Goal: Information Seeking & Learning: Learn about a topic

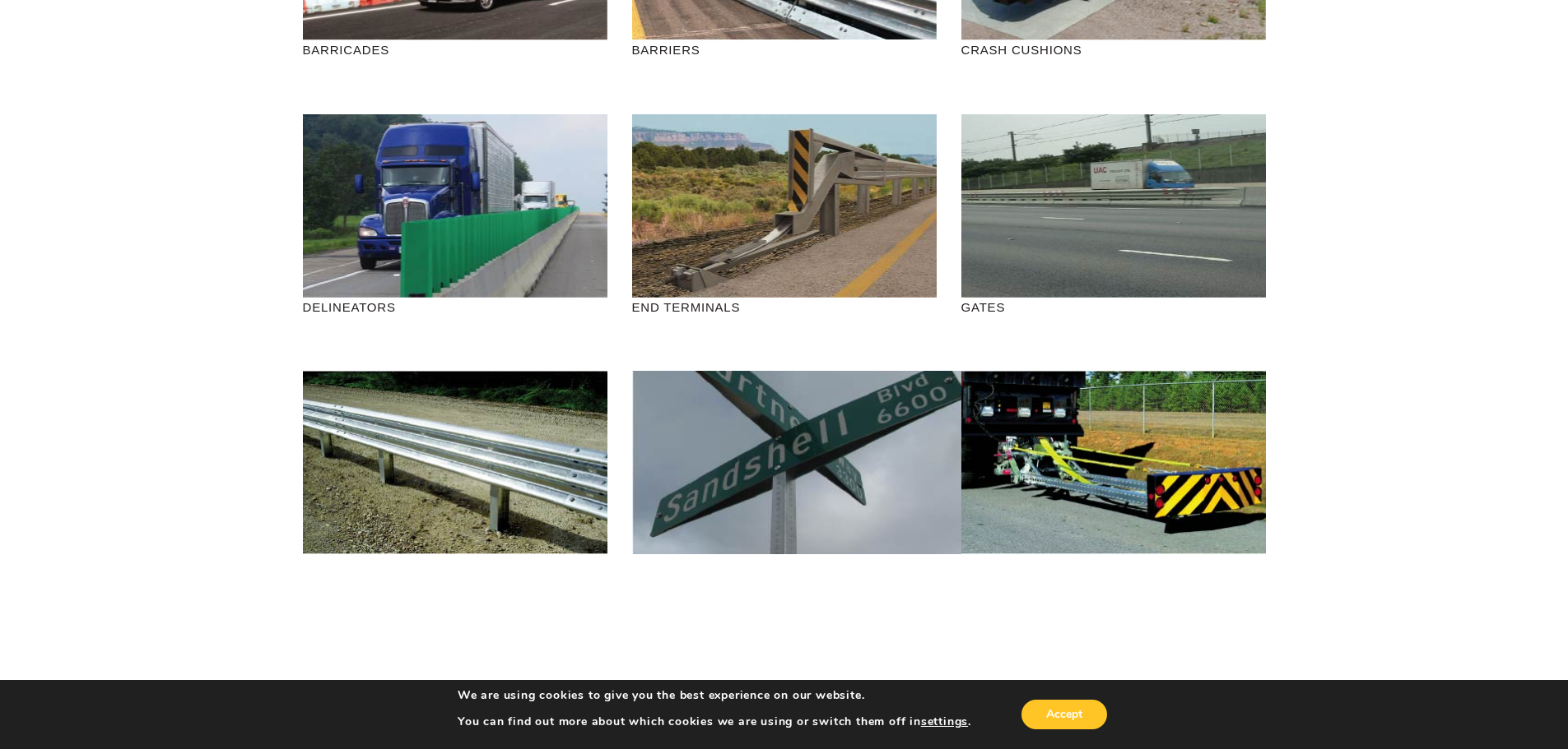
scroll to position [439, 0]
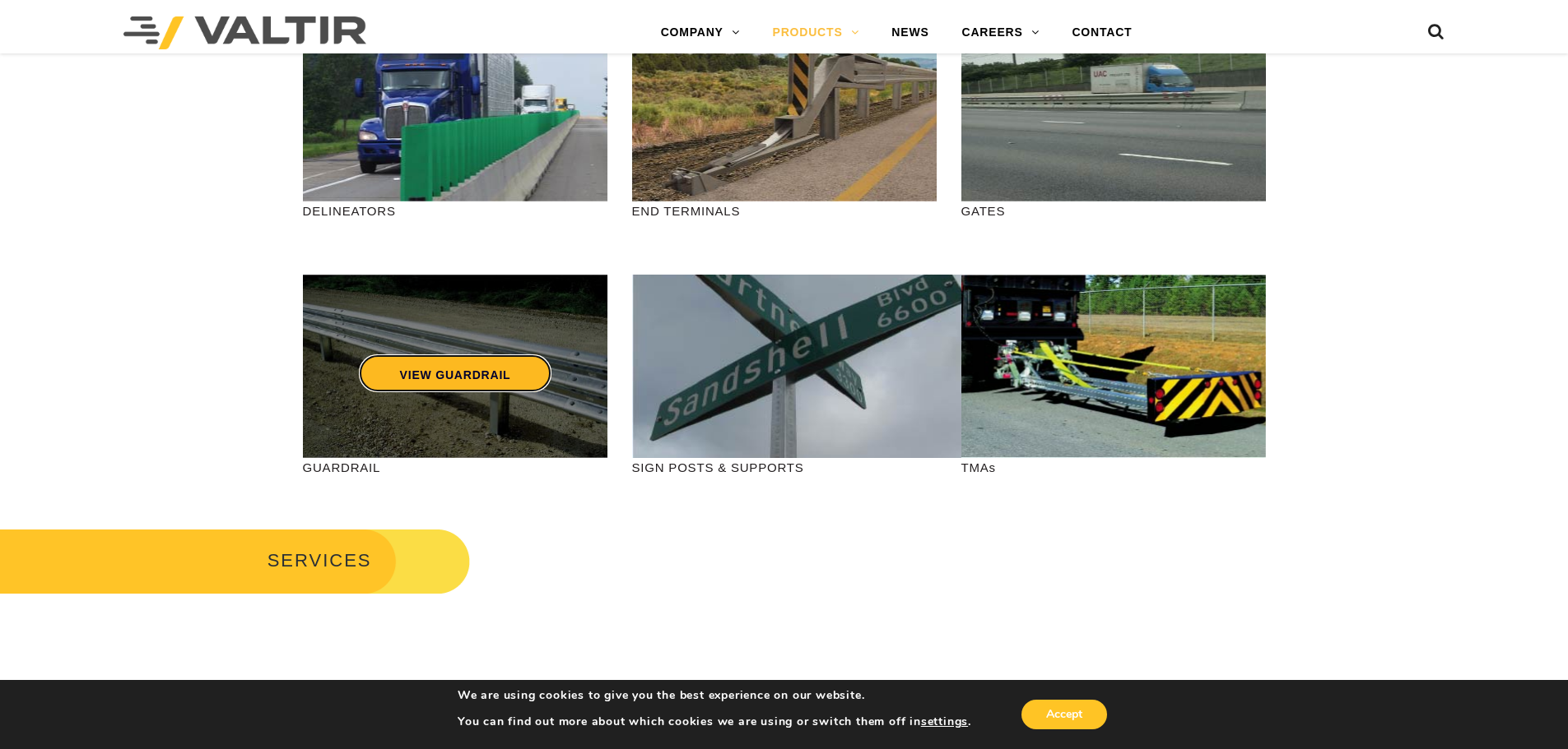
click at [449, 371] on link "VIEW GUARDRAIL" at bounding box center [455, 373] width 193 height 38
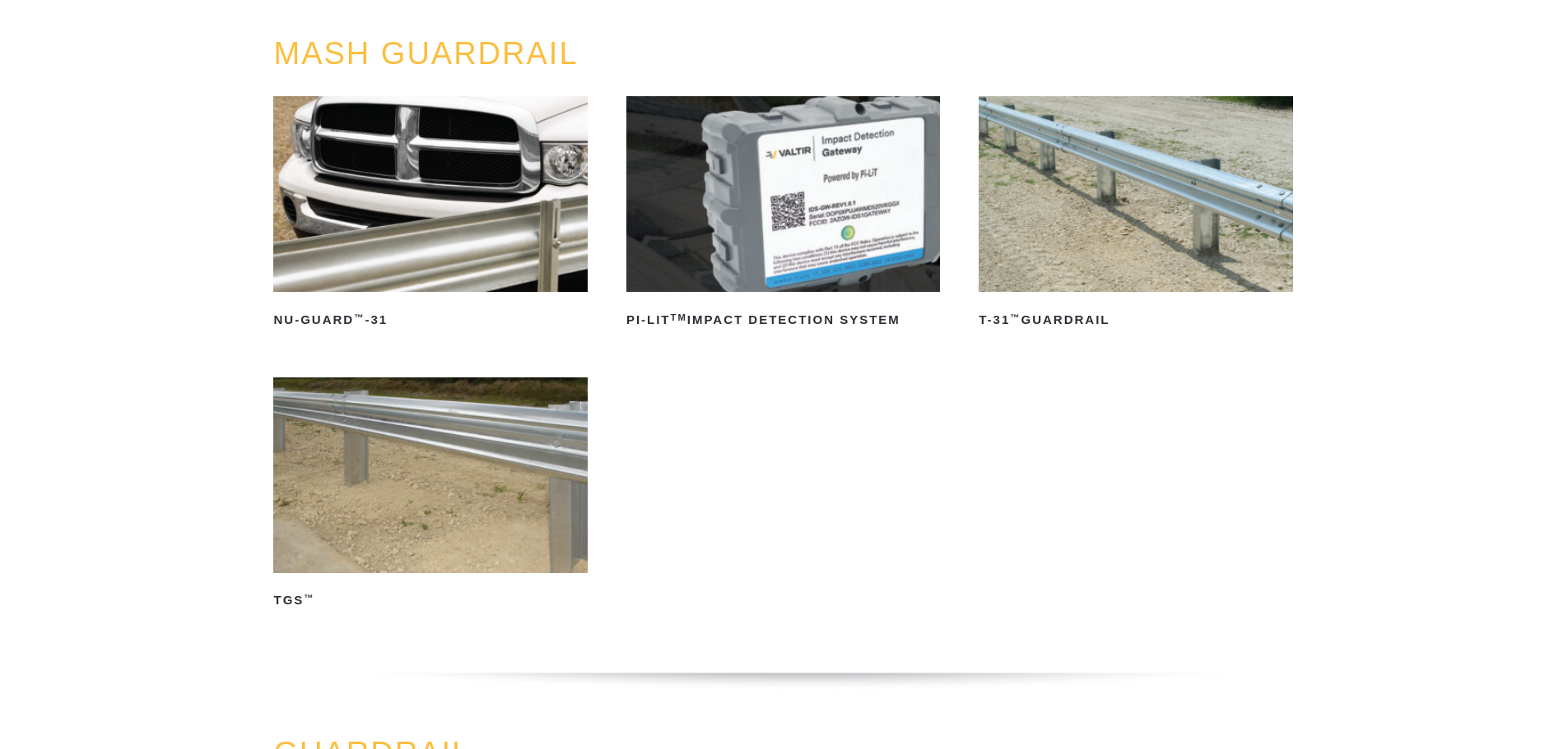
scroll to position [219, 0]
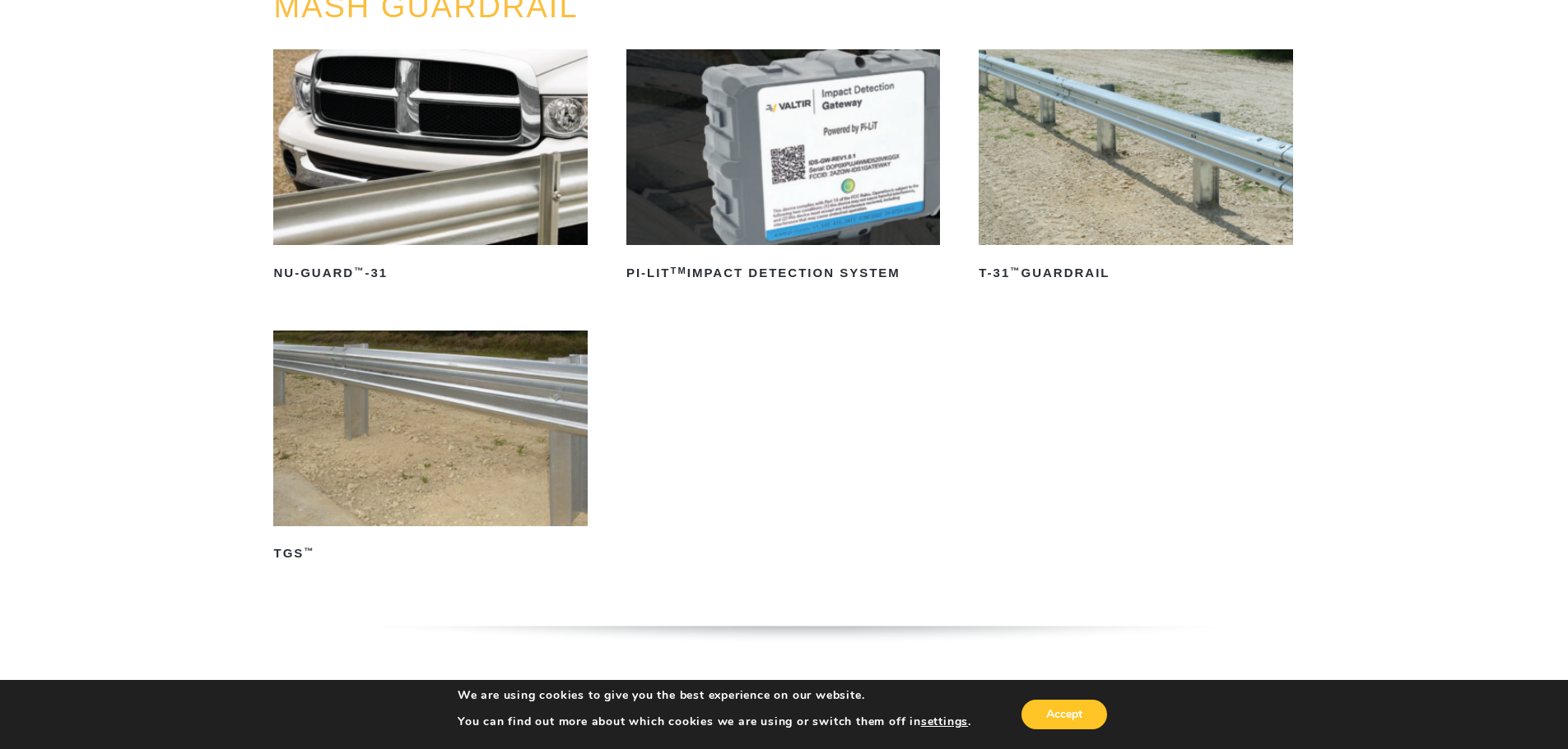
click at [1124, 122] on img at bounding box center [1135, 147] width 313 height 196
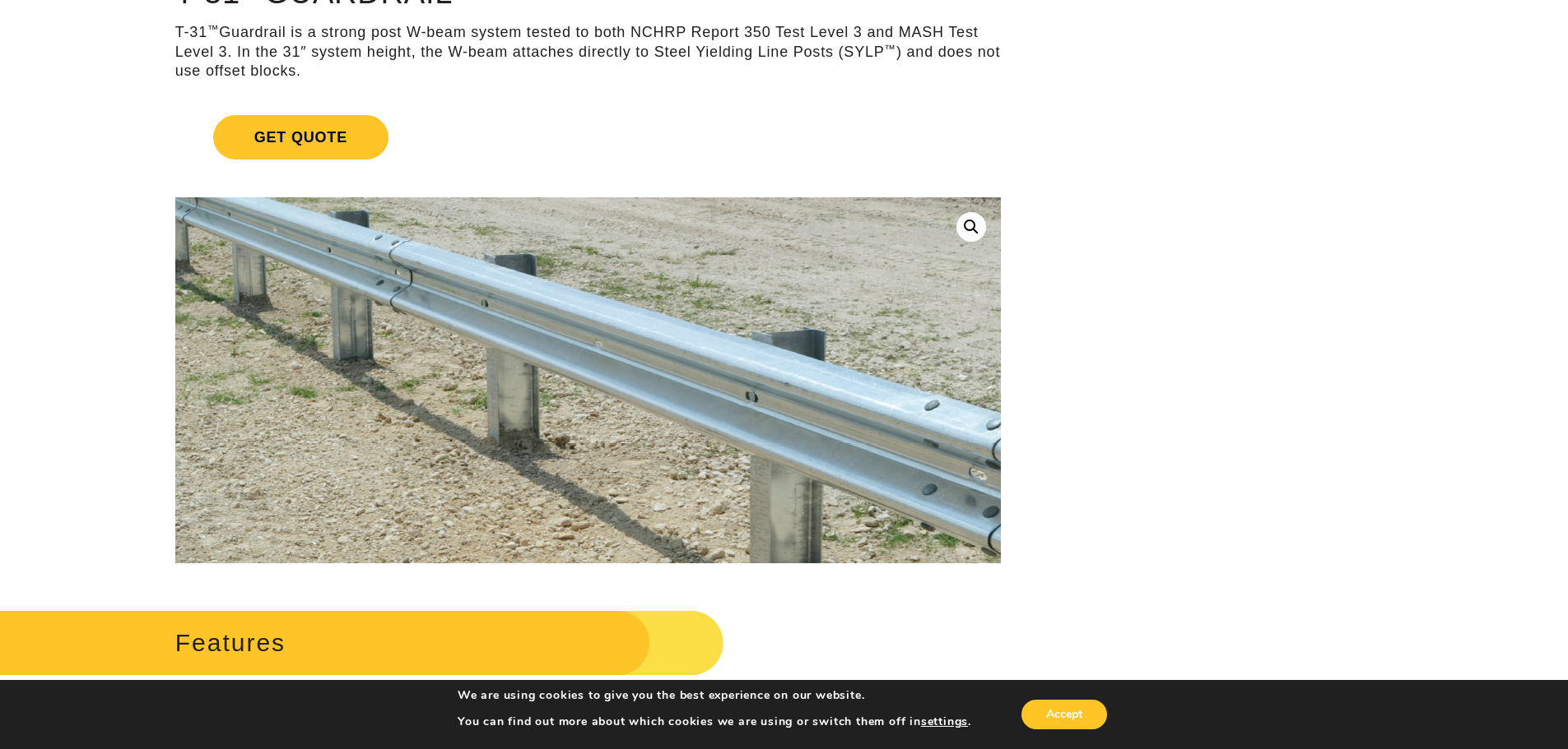
scroll to position [219, 0]
